Goal: Task Accomplishment & Management: Manage account settings

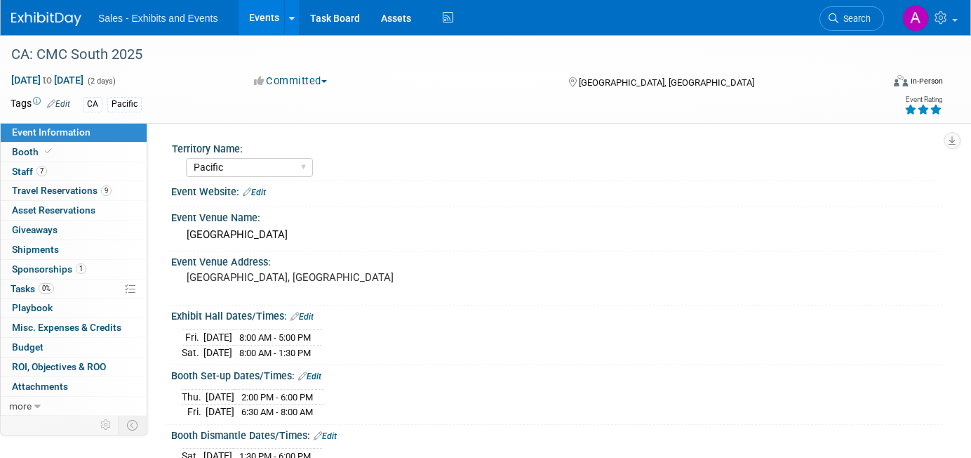
select select "Pacific"
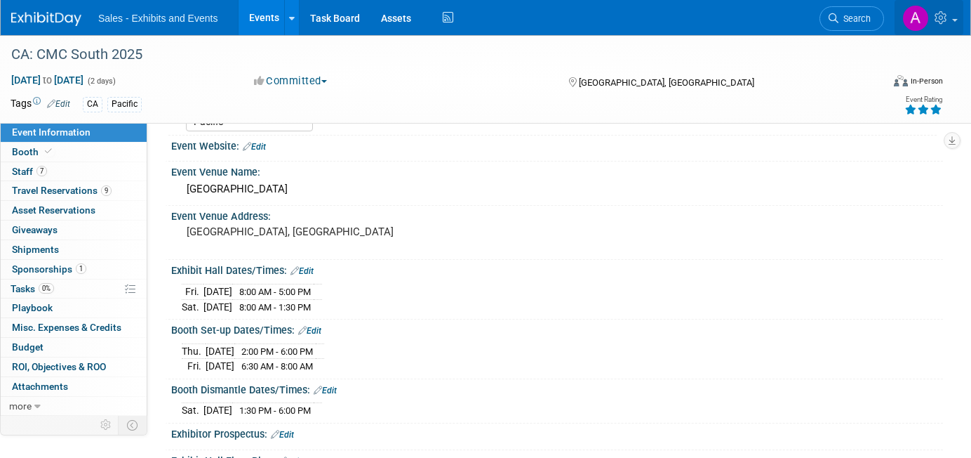
click at [921, 15] on img at bounding box center [915, 18] width 27 height 27
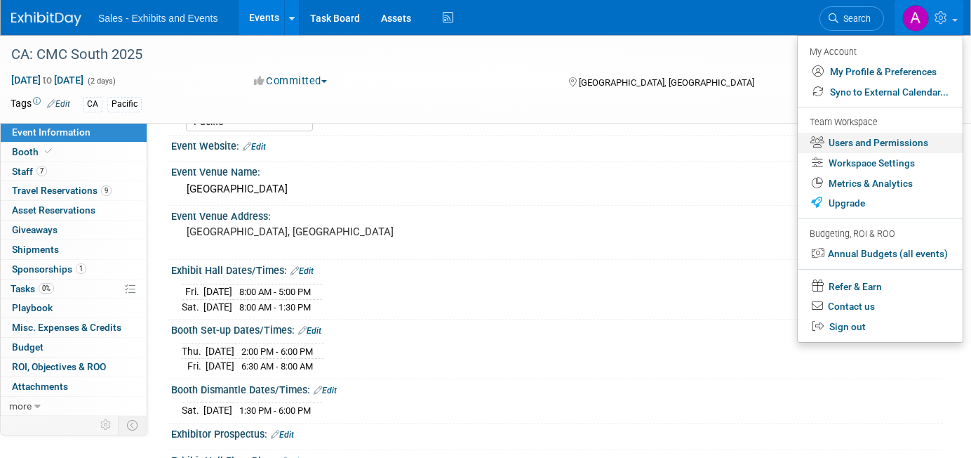
click at [869, 145] on link "Users and Permissions" at bounding box center [880, 143] width 165 height 20
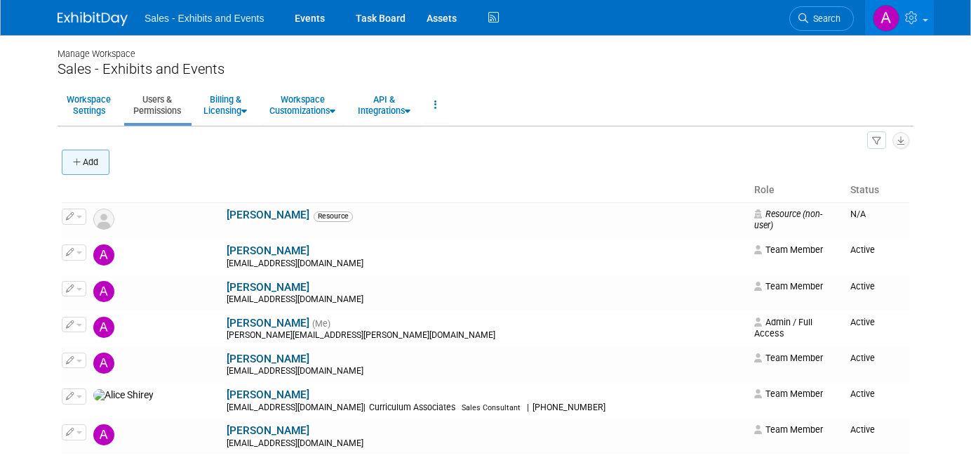
click at [105, 164] on button "Add" at bounding box center [86, 161] width 48 height 25
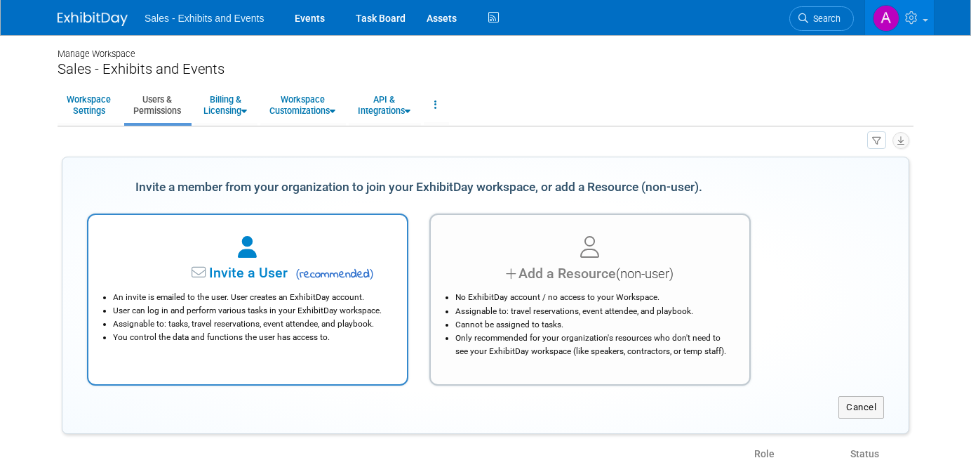
click at [278, 267] on span "Invite a User" at bounding box center [204, 273] width 166 height 16
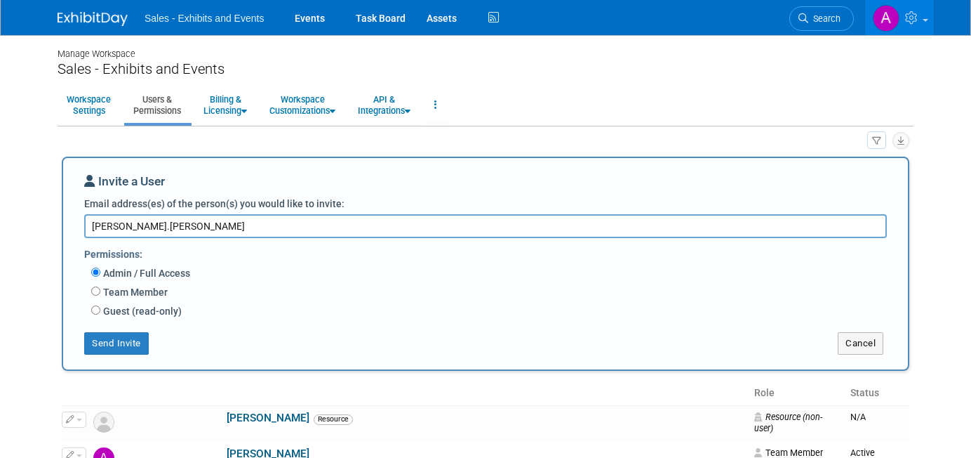
type textarea "[PERSON_NAME].[PERSON_NAME]"
click at [173, 225] on textarea "[PERSON_NAME].[PERSON_NAME]" at bounding box center [485, 226] width 803 height 24
paste textarea "[PERSON_NAME][EMAIL_ADDRESS][PERSON_NAME][DOMAIN_NAME]"
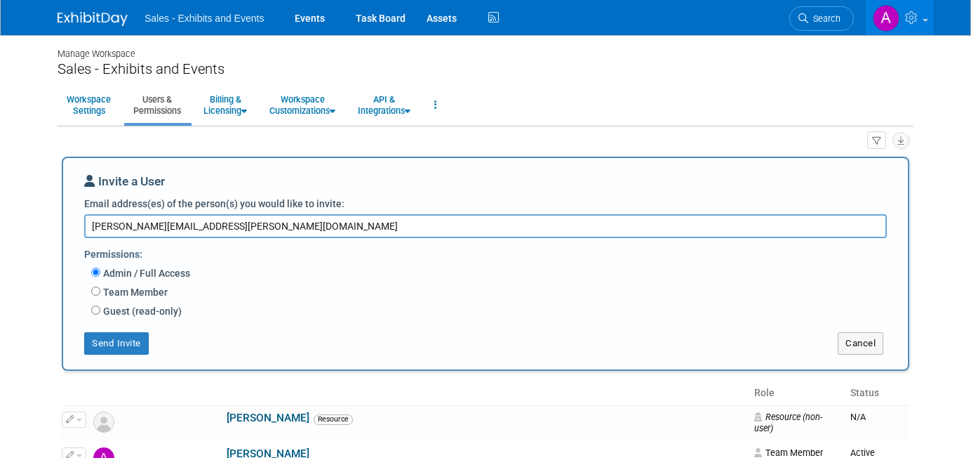
type textarea "[PERSON_NAME][EMAIL_ADDRESS][PERSON_NAME][DOMAIN_NAME]"
click at [94, 293] on input "Team Member" at bounding box center [95, 290] width 9 height 9
radio input "true"
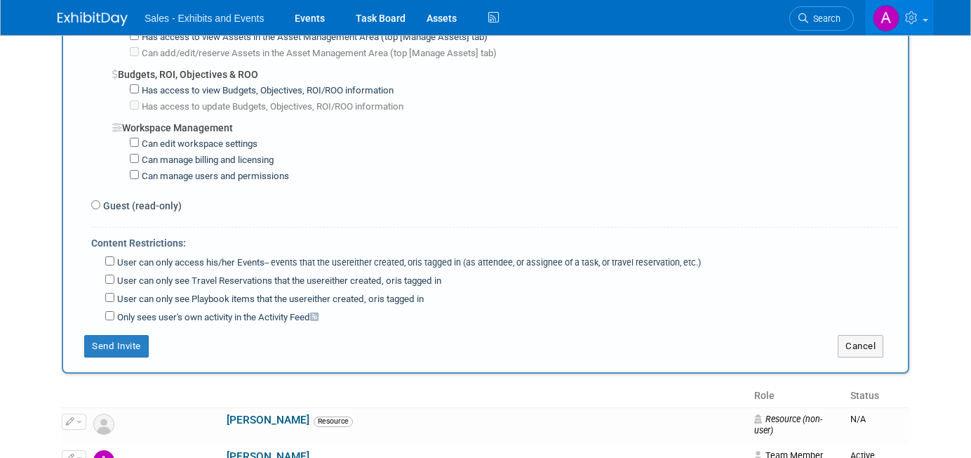
scroll to position [1062, 0]
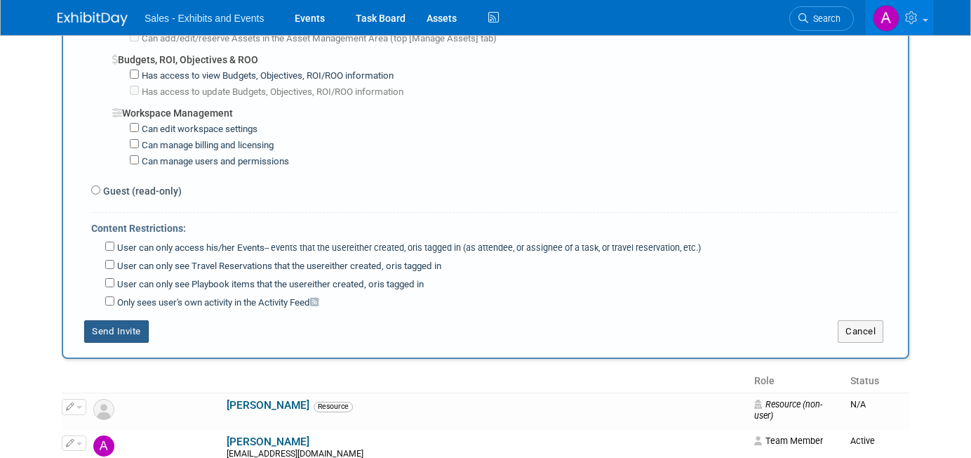
click at [113, 323] on button "Send Invite" at bounding box center [116, 331] width 65 height 22
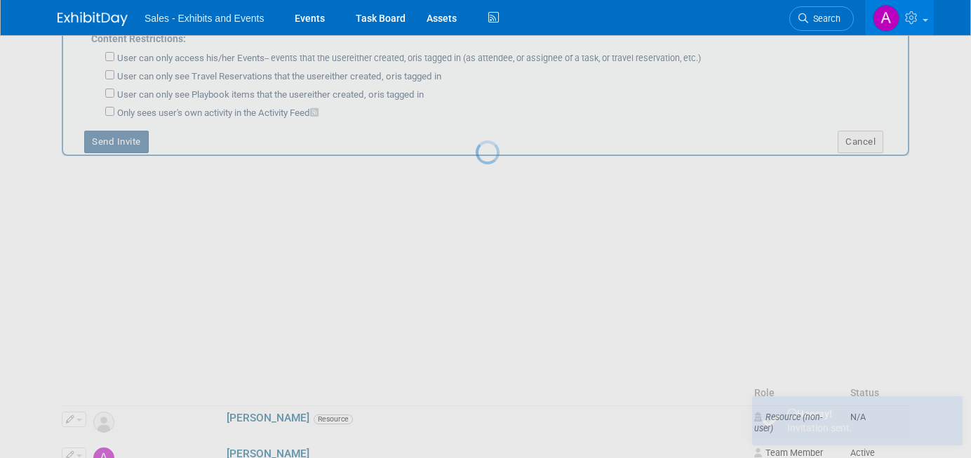
scroll to position [0, 0]
